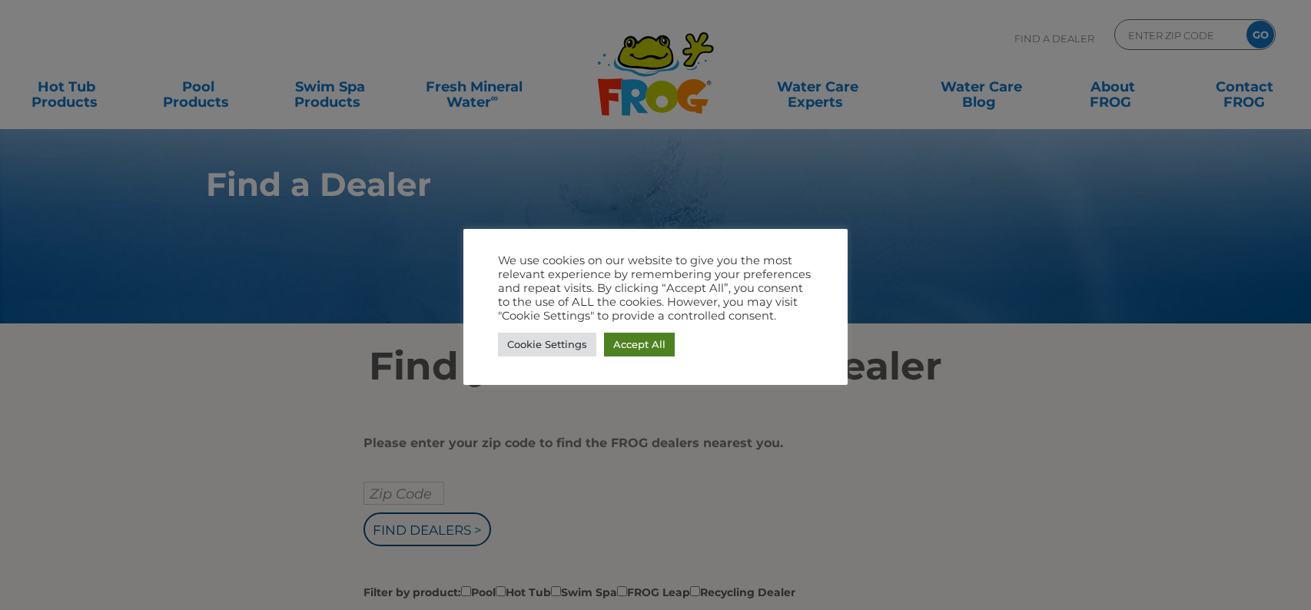
drag, startPoint x: 638, startPoint y: 344, endPoint x: 763, endPoint y: 297, distance: 134.0
click at [638, 344] on link "Accept All" at bounding box center [639, 345] width 71 height 24
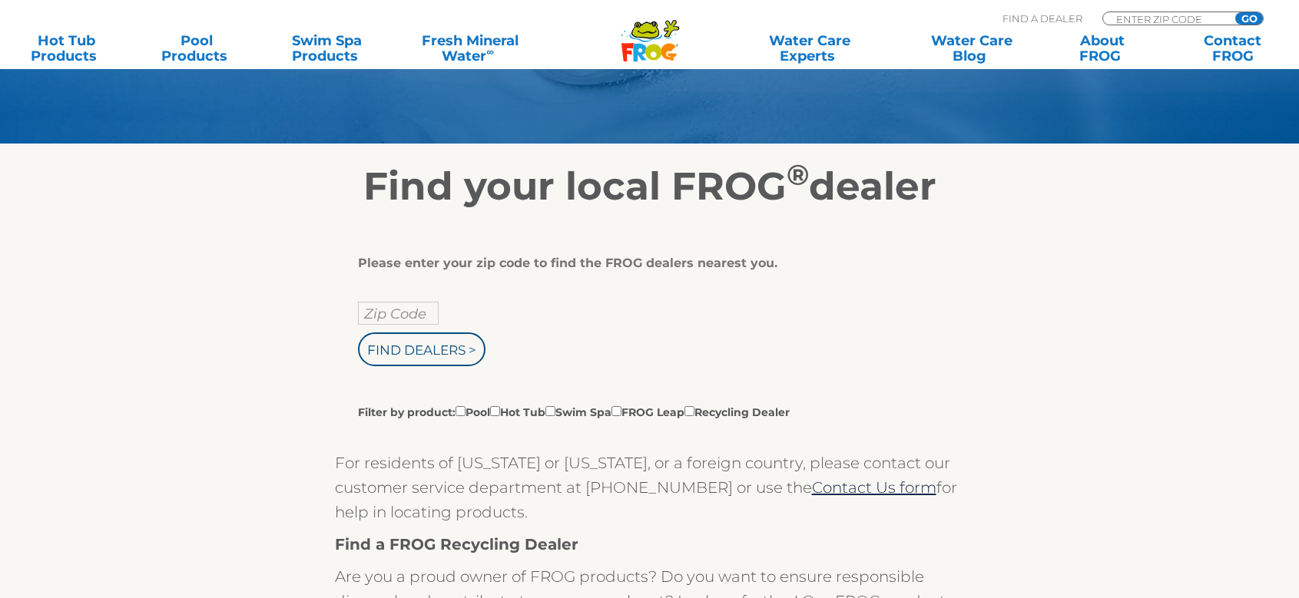
scroll to position [205, 0]
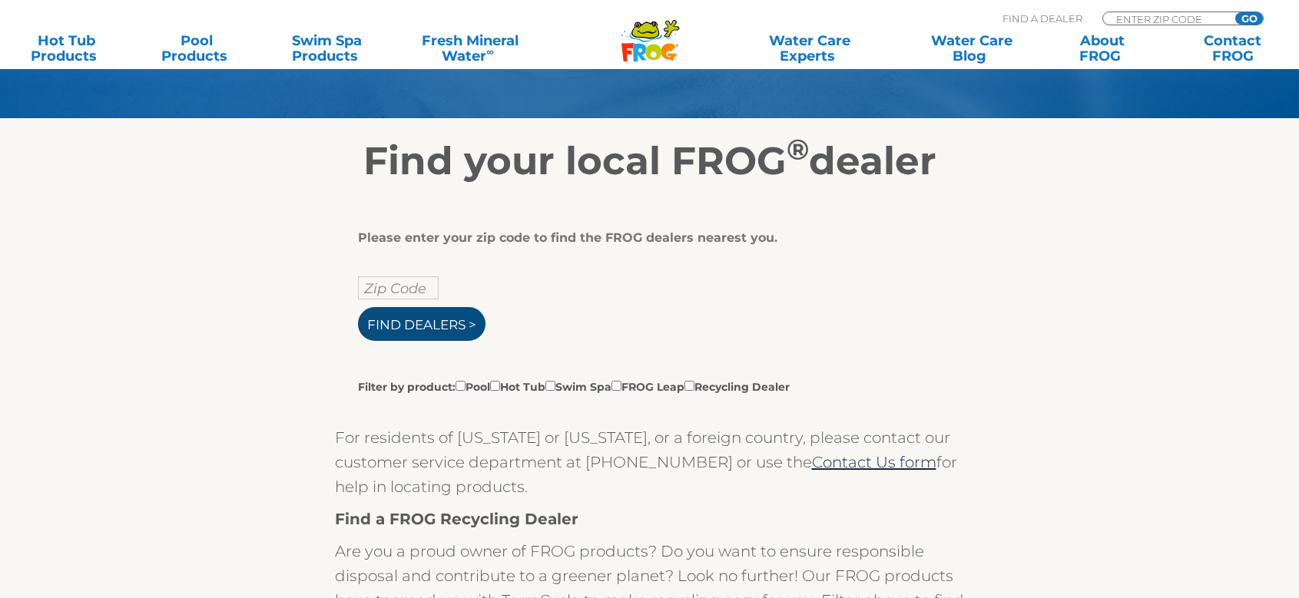
click at [430, 324] on input "Find Dealers >" at bounding box center [422, 324] width 128 height 34
type input "ENTER ZIP CODE"
click at [409, 289] on input "text" at bounding box center [398, 288] width 81 height 23
type input "32571"
click at [419, 320] on input "Find Dealers >" at bounding box center [422, 324] width 128 height 34
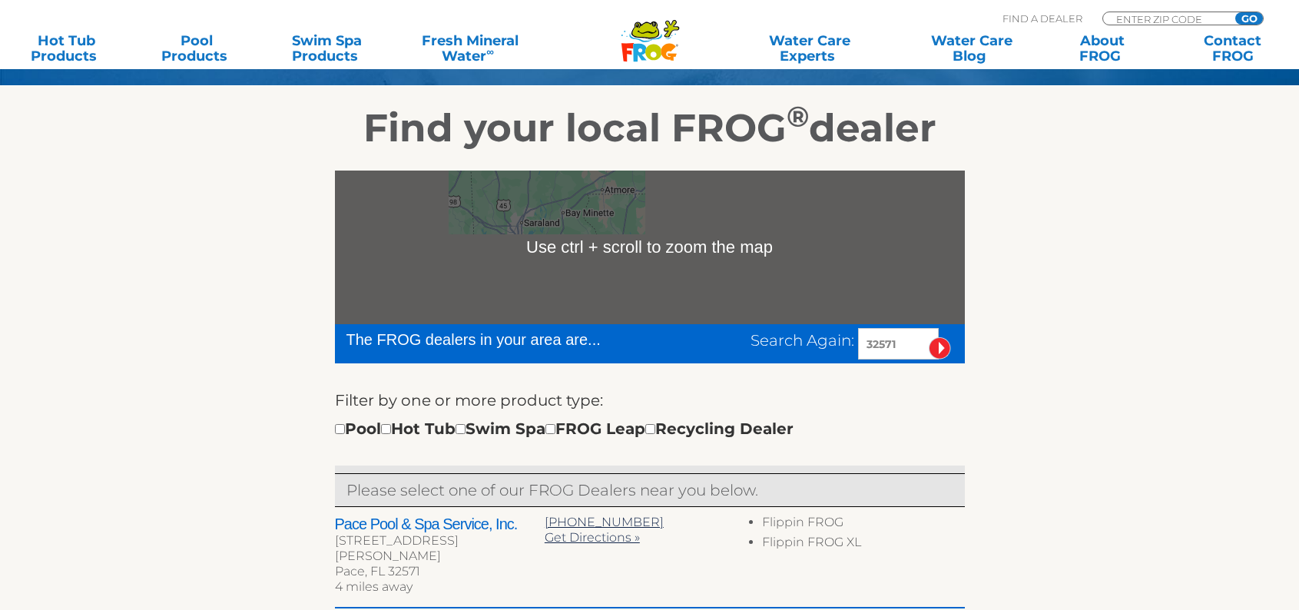
scroll to position [282, 0]
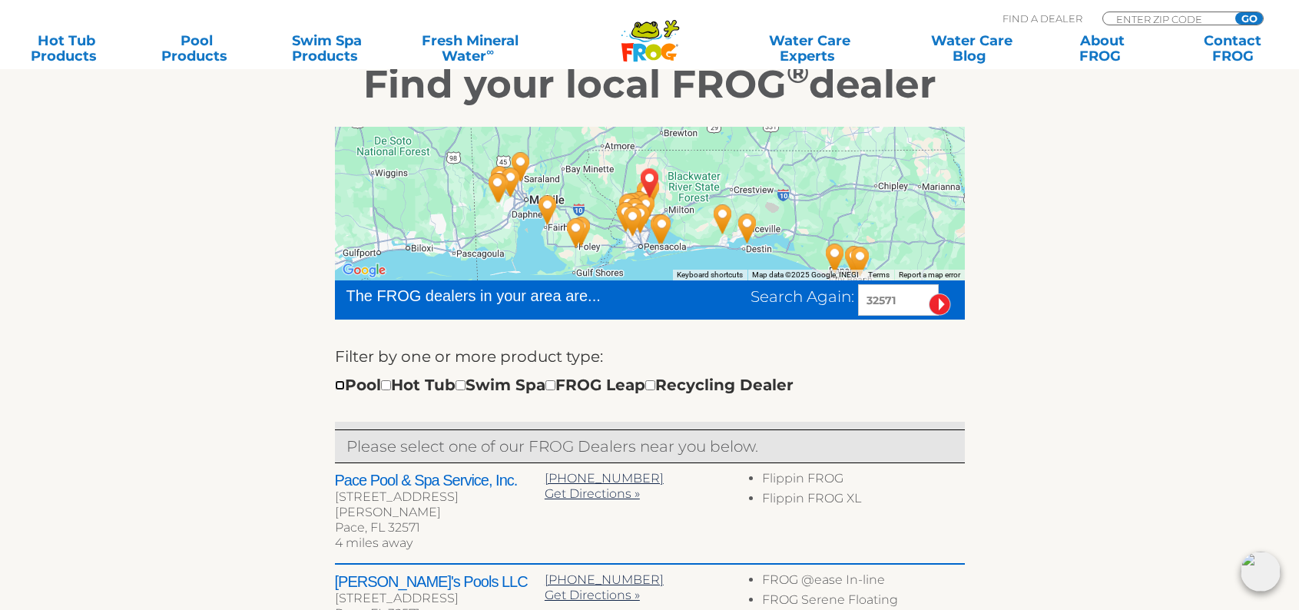
click at [339, 383] on input "checkbox" at bounding box center [340, 385] width 10 height 10
checkbox input "true"
click at [391, 383] on input "checkbox" at bounding box center [386, 385] width 10 height 10
checkbox input "true"
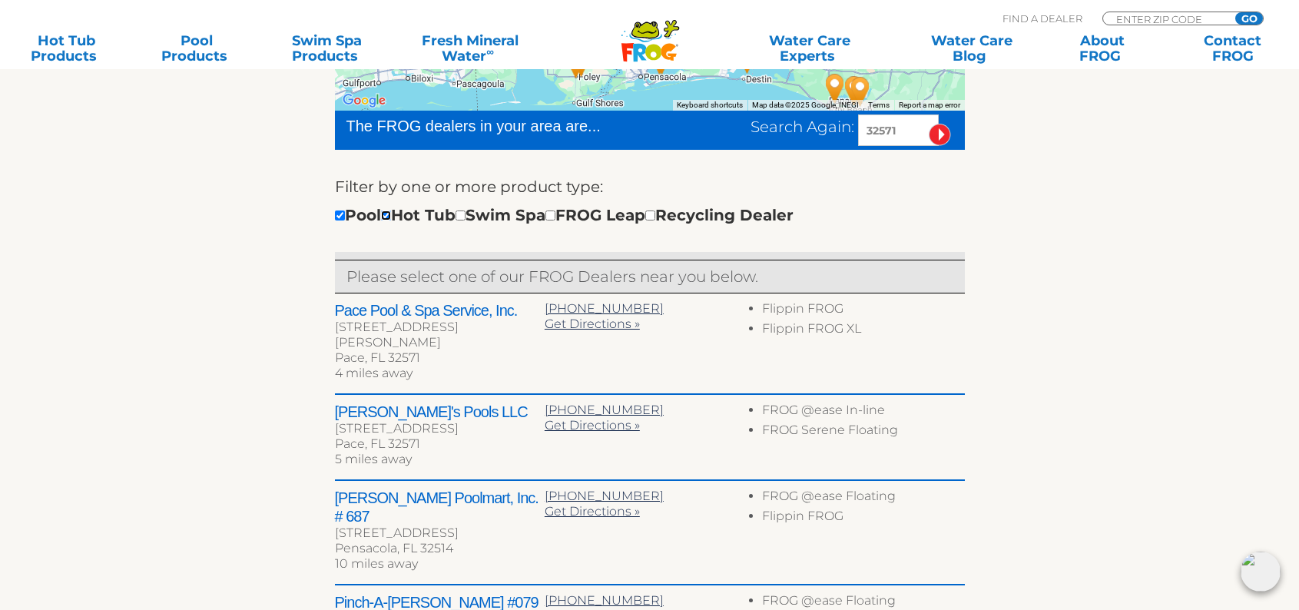
scroll to position [461, 0]
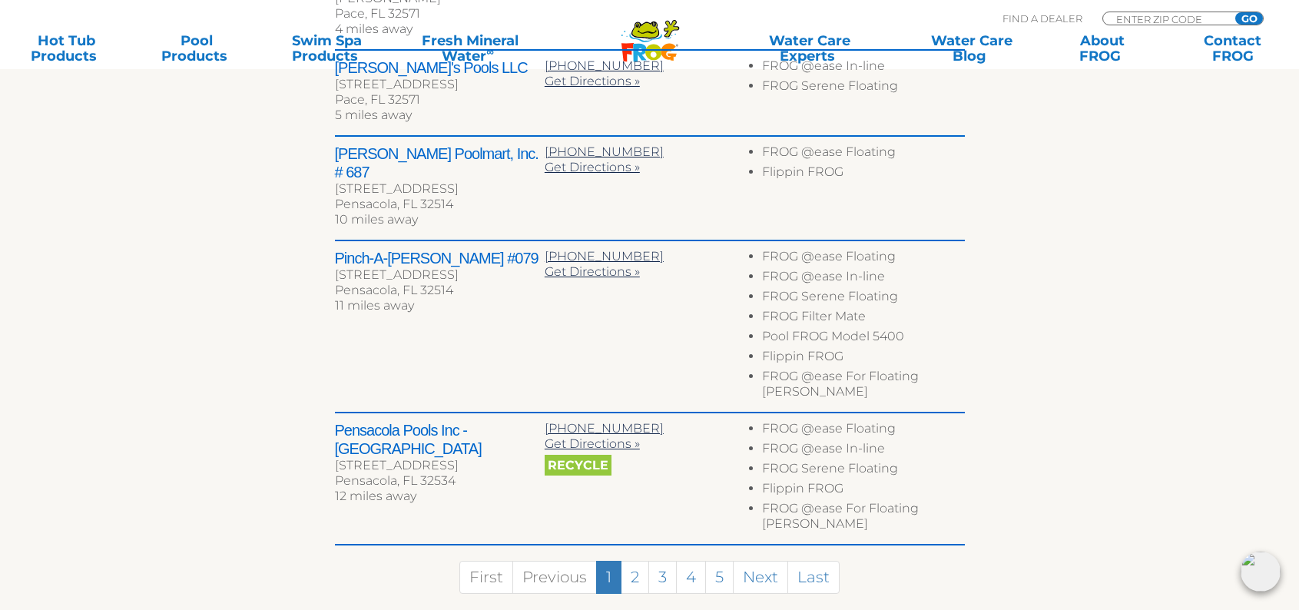
scroll to position [818, 0]
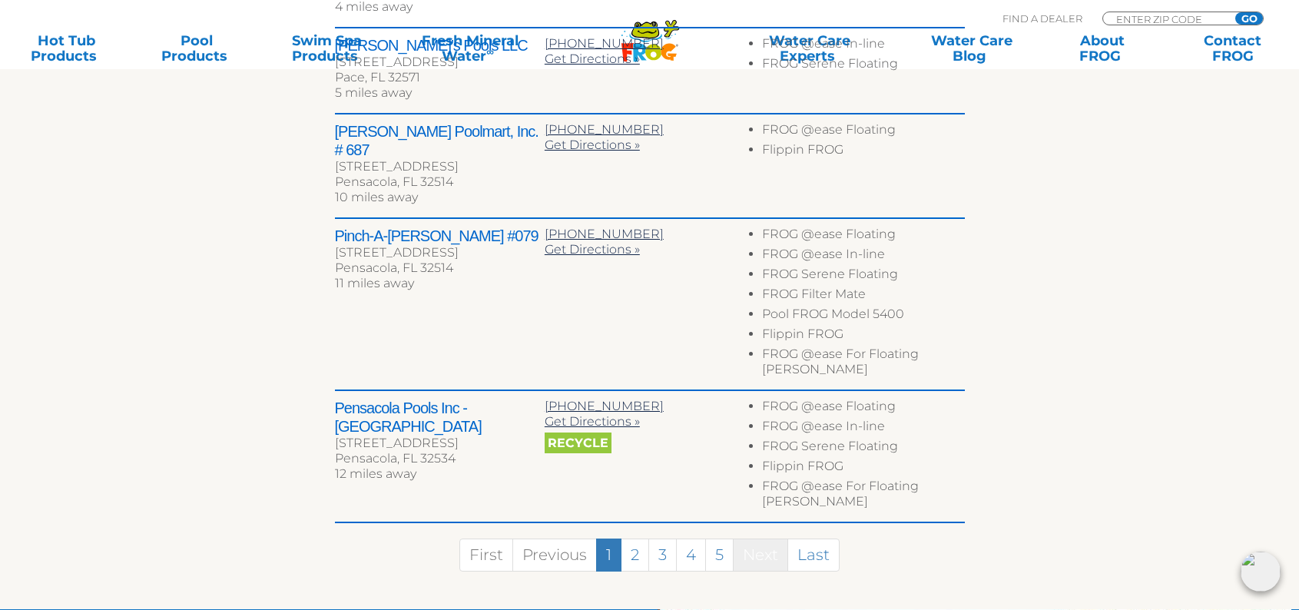
click at [757, 539] on link "Next" at bounding box center [760, 555] width 55 height 33
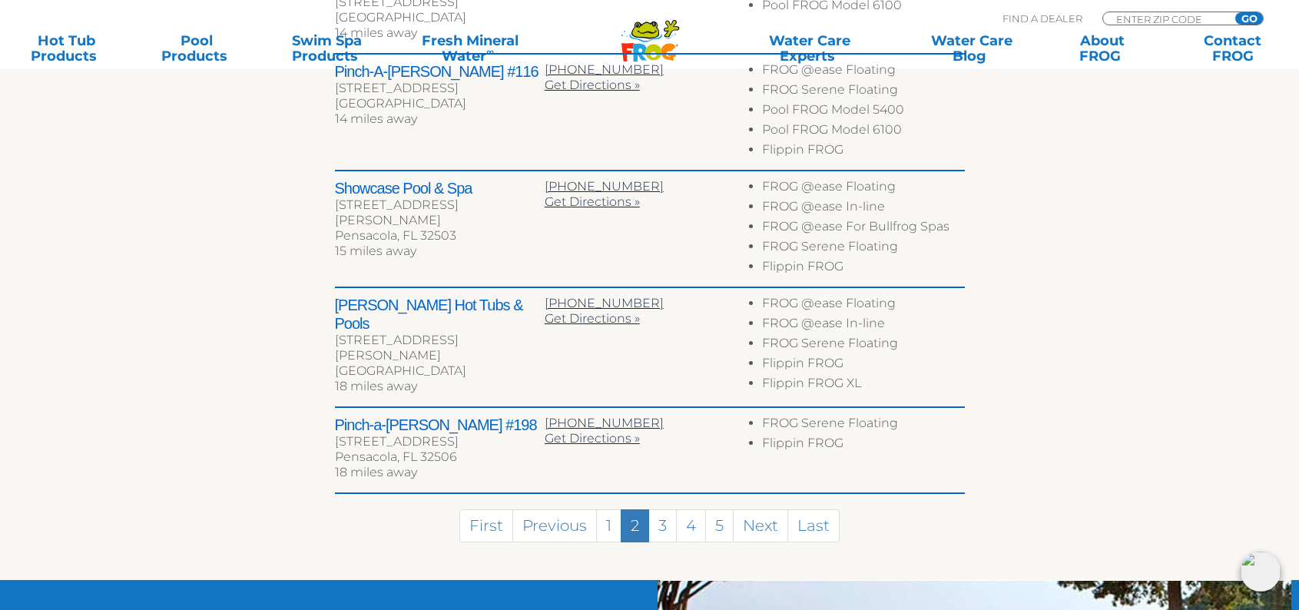
scroll to position [809, 0]
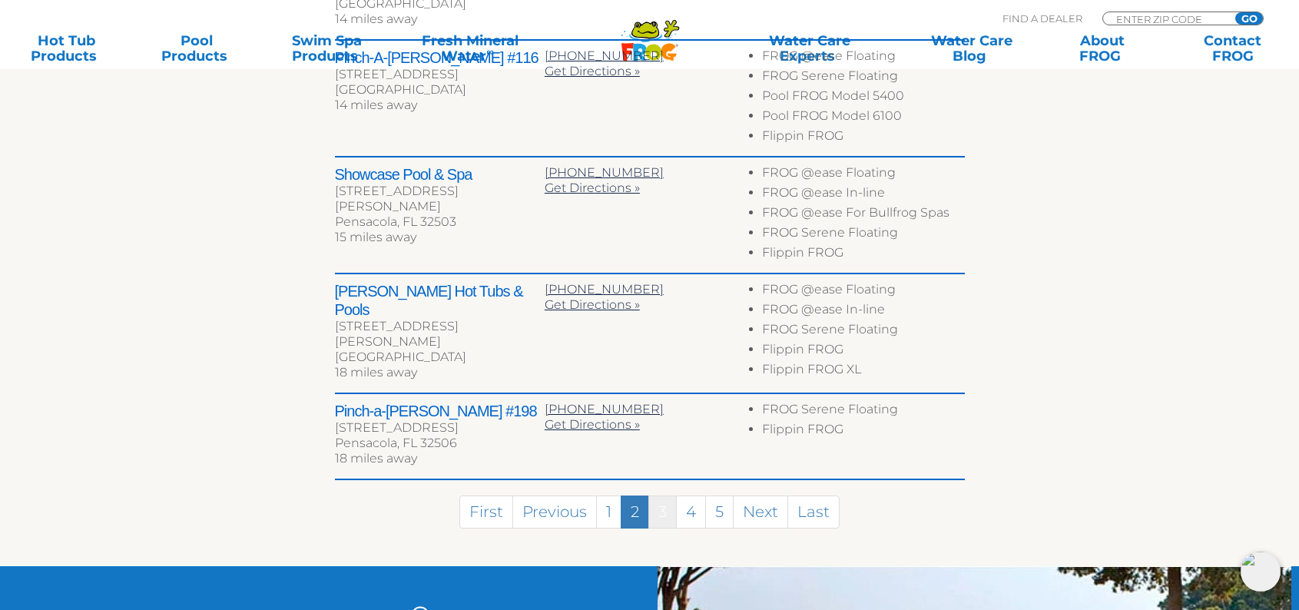
click at [664, 496] on link "3" at bounding box center [662, 512] width 28 height 33
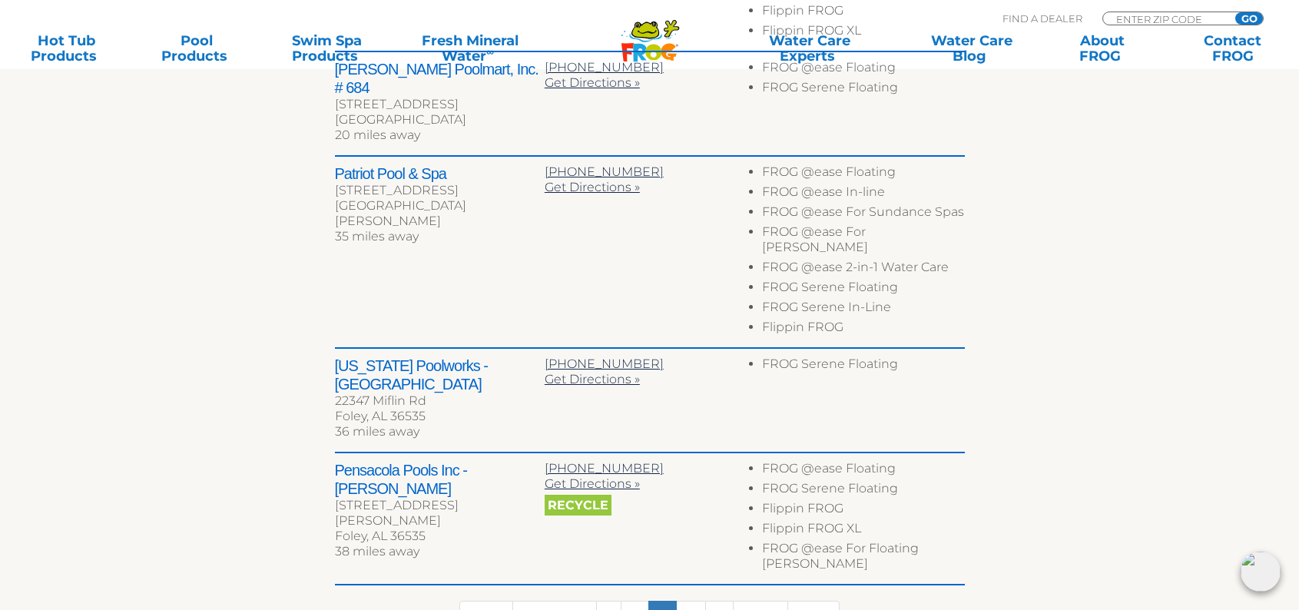
scroll to position [923, 0]
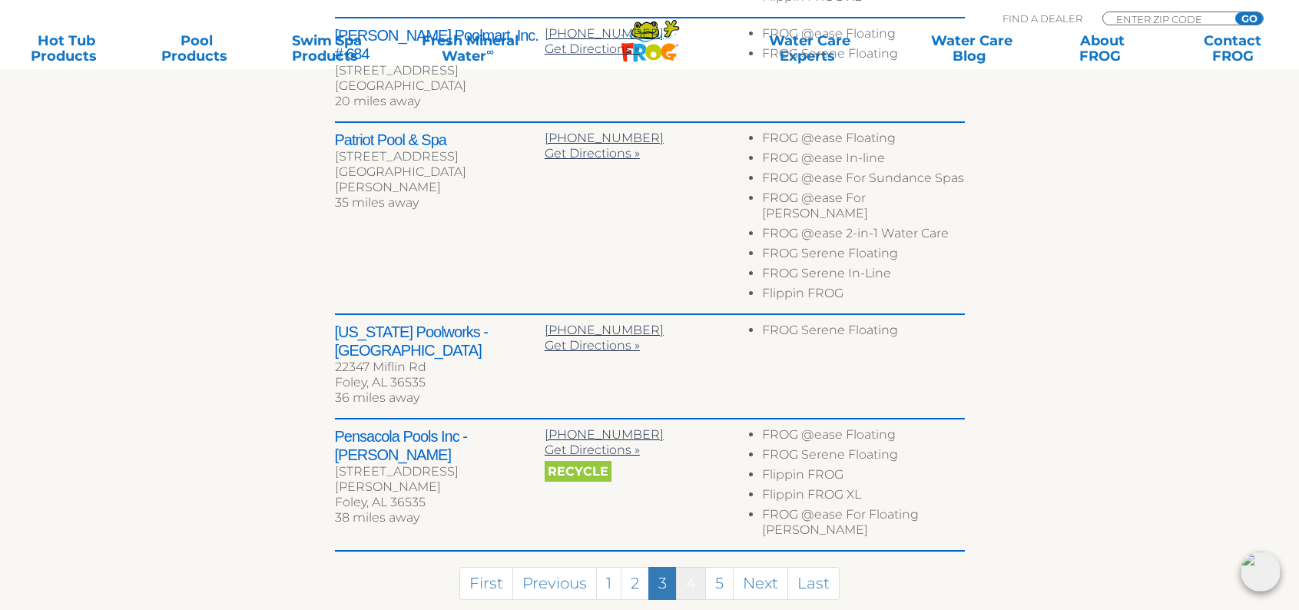
click at [689, 567] on link "4" at bounding box center [691, 583] width 30 height 33
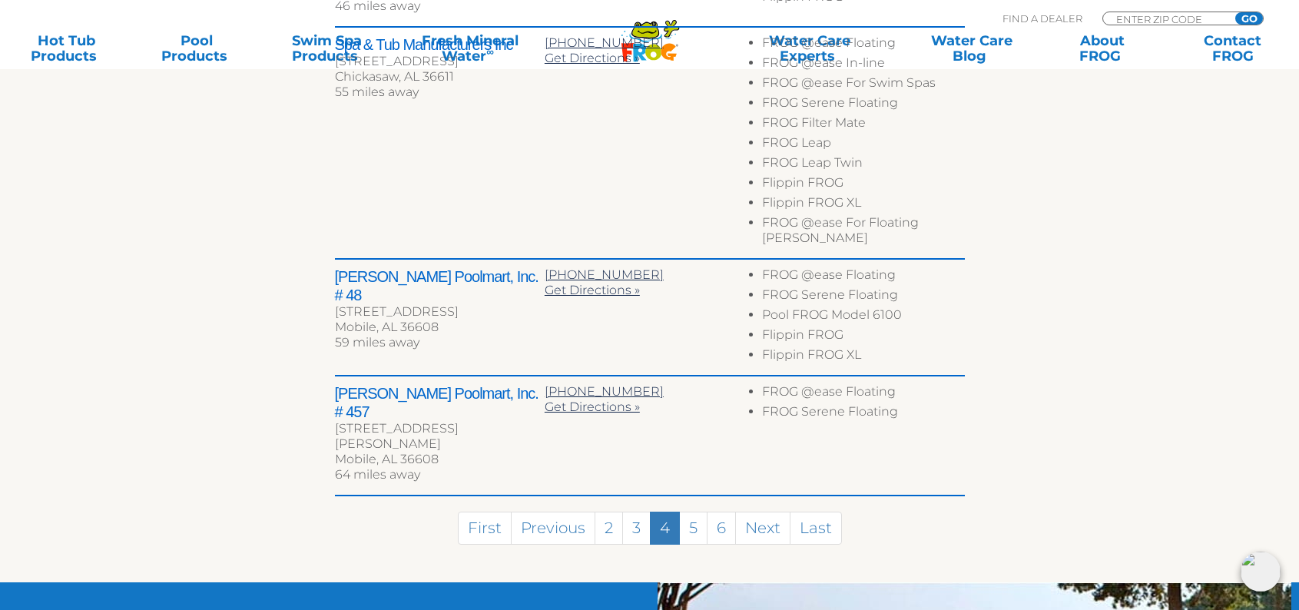
scroll to position [853, 0]
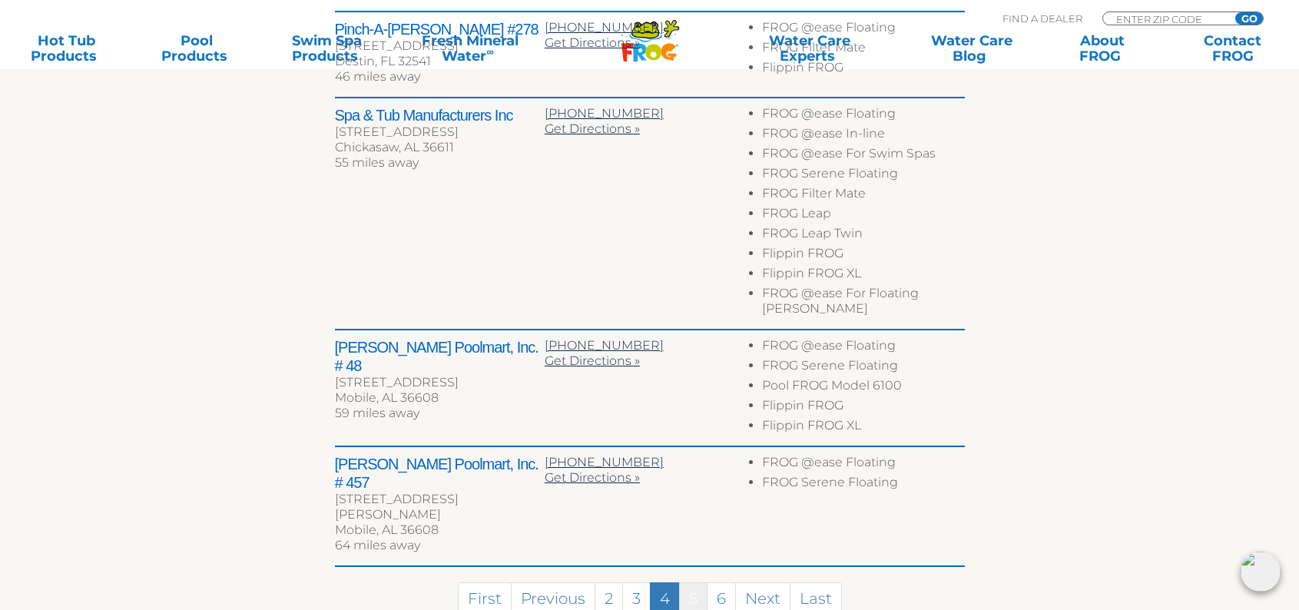
click at [693, 582] on link "5" at bounding box center [693, 598] width 28 height 33
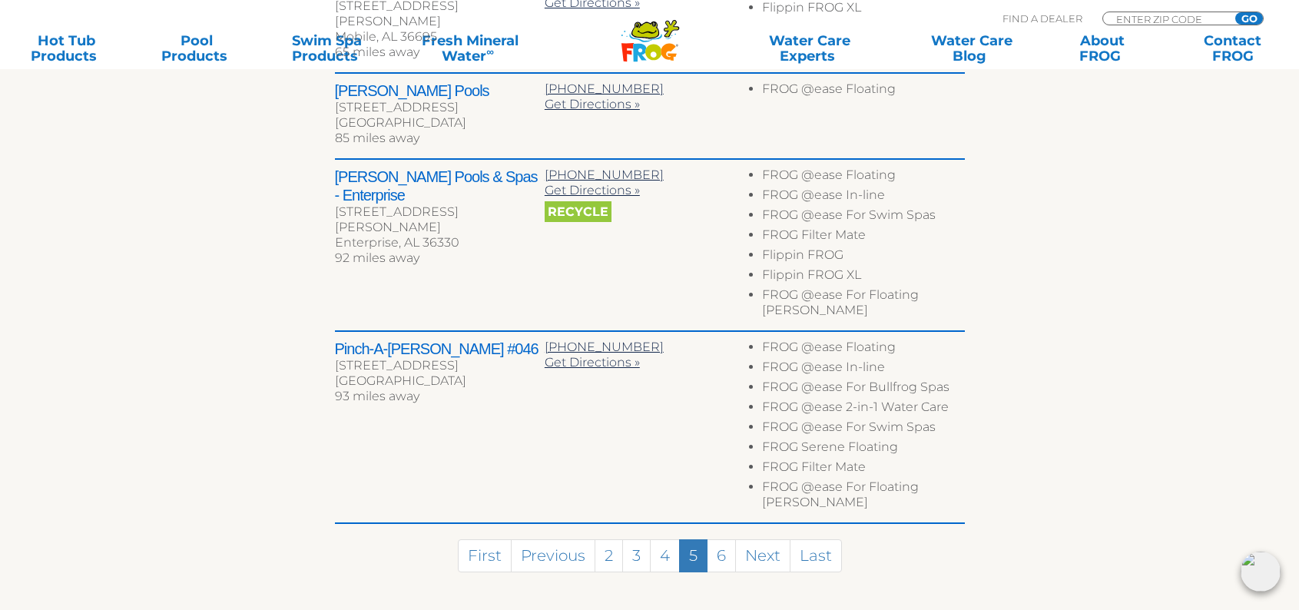
scroll to position [1004, 0]
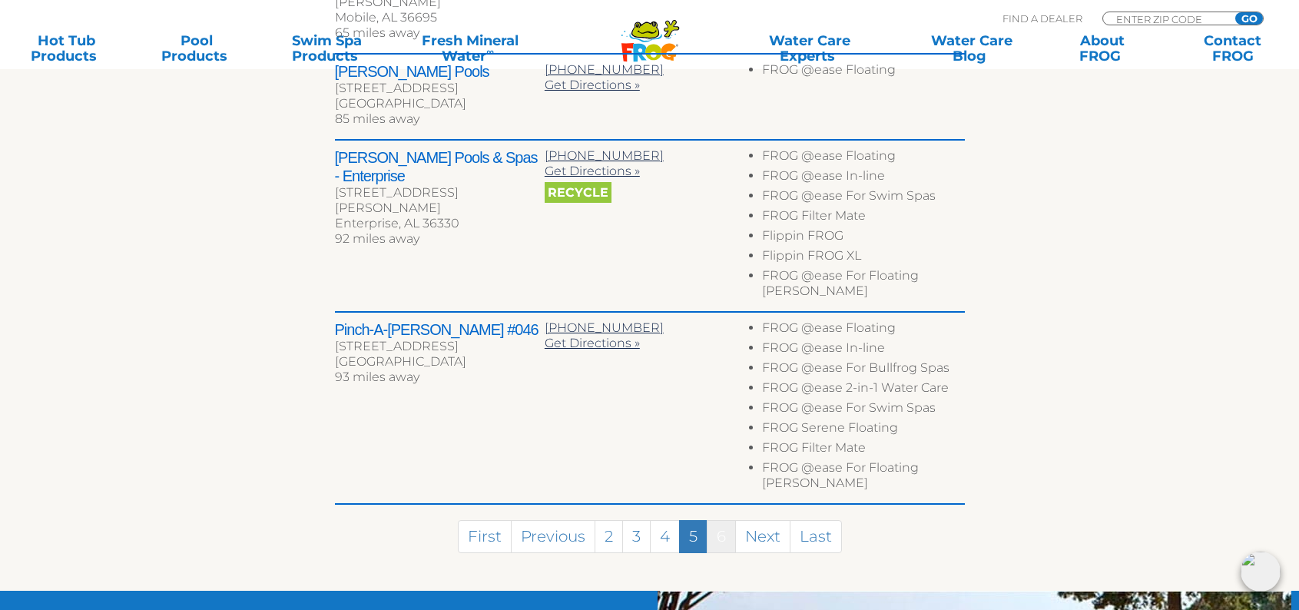
click at [724, 520] on link "6" at bounding box center [721, 536] width 29 height 33
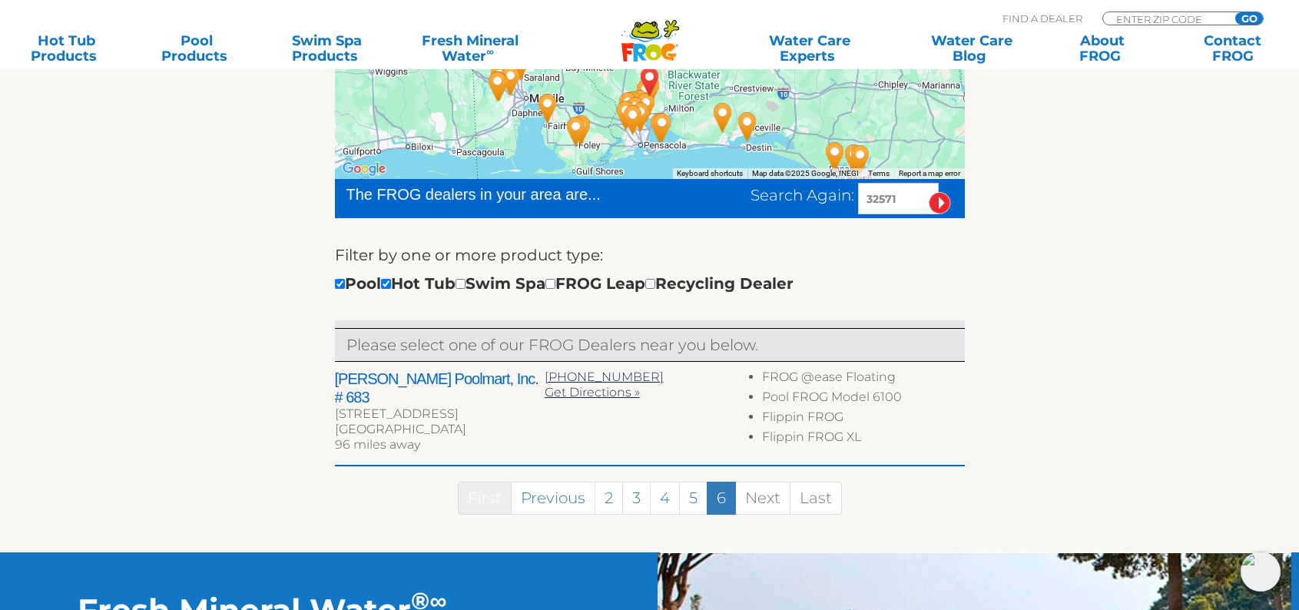
click at [487, 490] on link "First" at bounding box center [485, 498] width 54 height 33
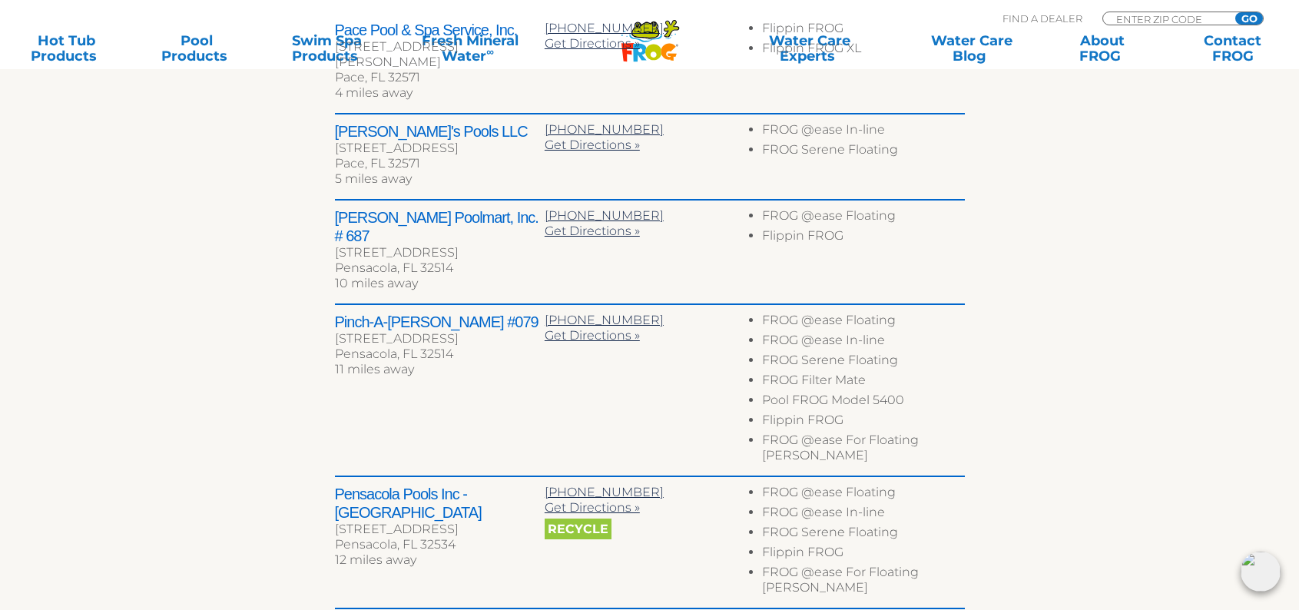
scroll to position [742, 0]
